Goal: Transaction & Acquisition: Purchase product/service

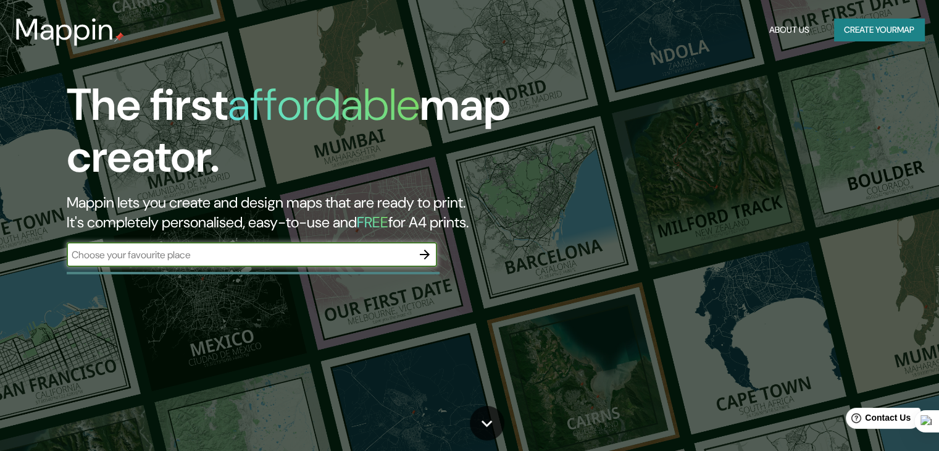
click at [185, 257] on input "text" at bounding box center [240, 254] width 346 height 14
type input "colombia"
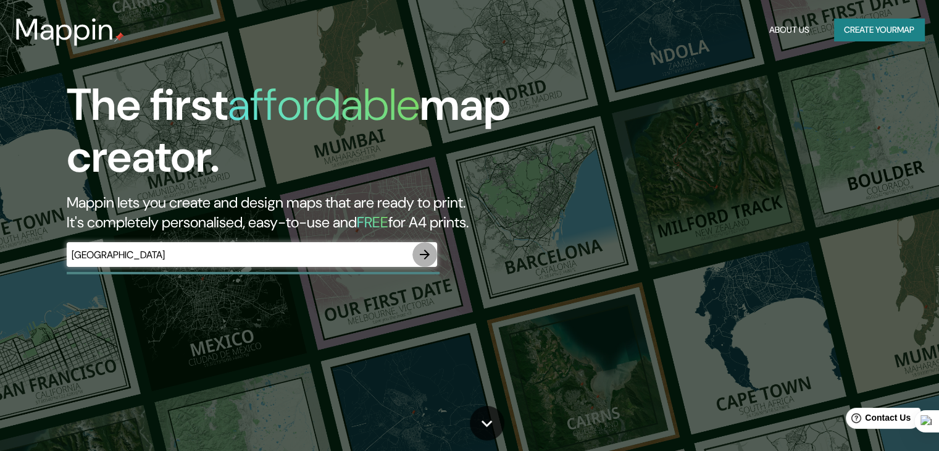
click at [424, 260] on icon "button" at bounding box center [424, 254] width 15 height 15
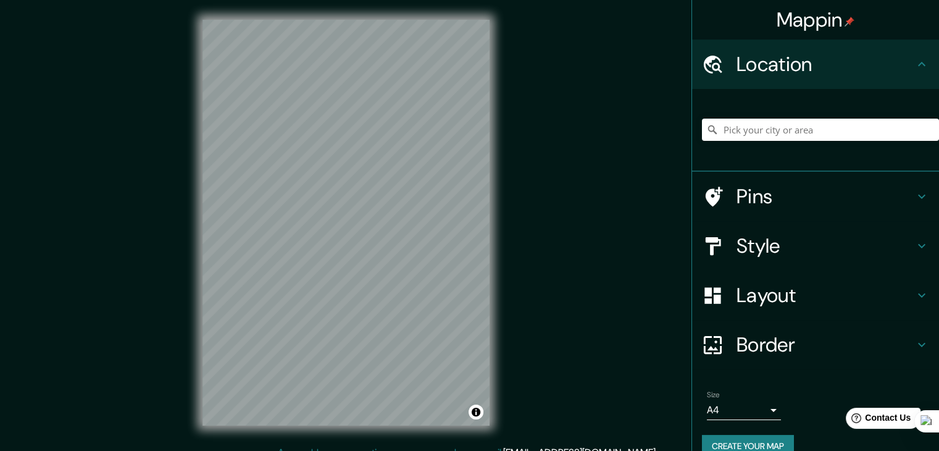
click at [512, 127] on div "Mappin Location Pins Style Layout Border Choose a border. Hint : you can make l…" at bounding box center [469, 232] width 939 height 465
click at [548, 156] on div "Mappin Location Pins Style Layout Border Choose a border. Hint : you can make l…" at bounding box center [469, 232] width 939 height 465
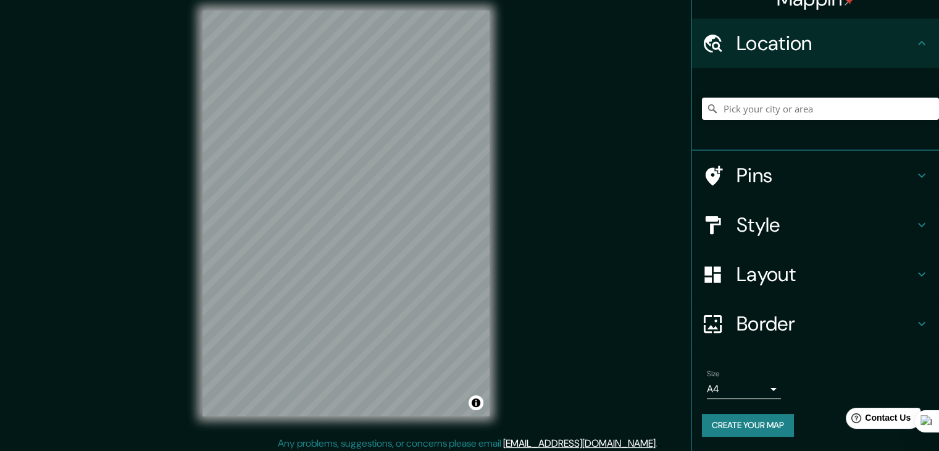
scroll to position [14, 0]
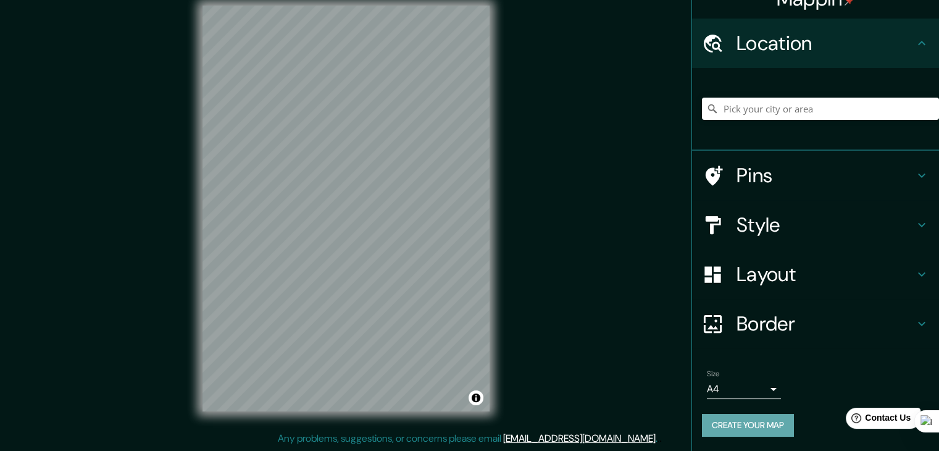
click at [758, 422] on button "Create your map" at bounding box center [748, 425] width 92 height 23
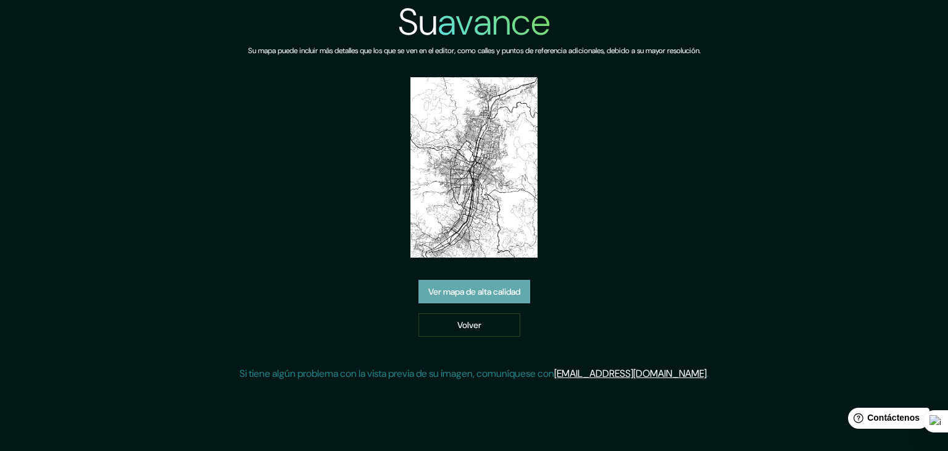
click at [507, 293] on font "Ver mapa de alta calidad" at bounding box center [474, 291] width 92 height 11
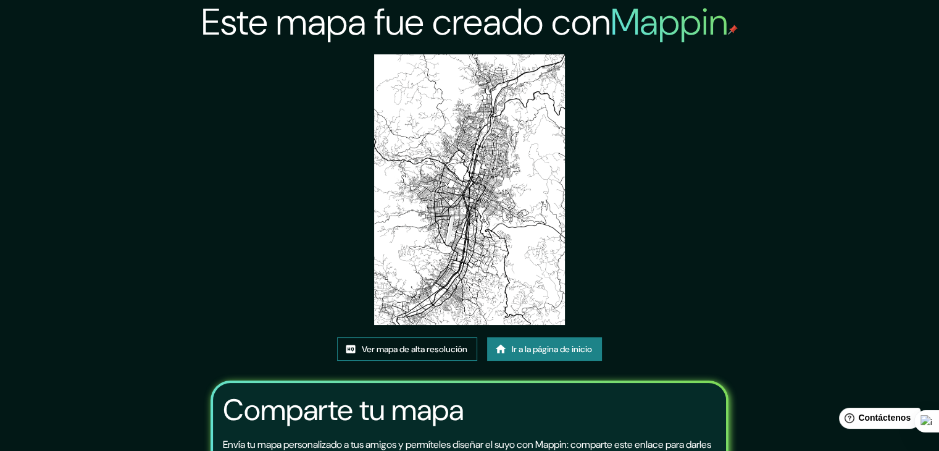
click at [462, 349] on font "Ver mapa de alta resolución" at bounding box center [415, 348] width 106 height 11
